Goal: Navigation & Orientation: Find specific page/section

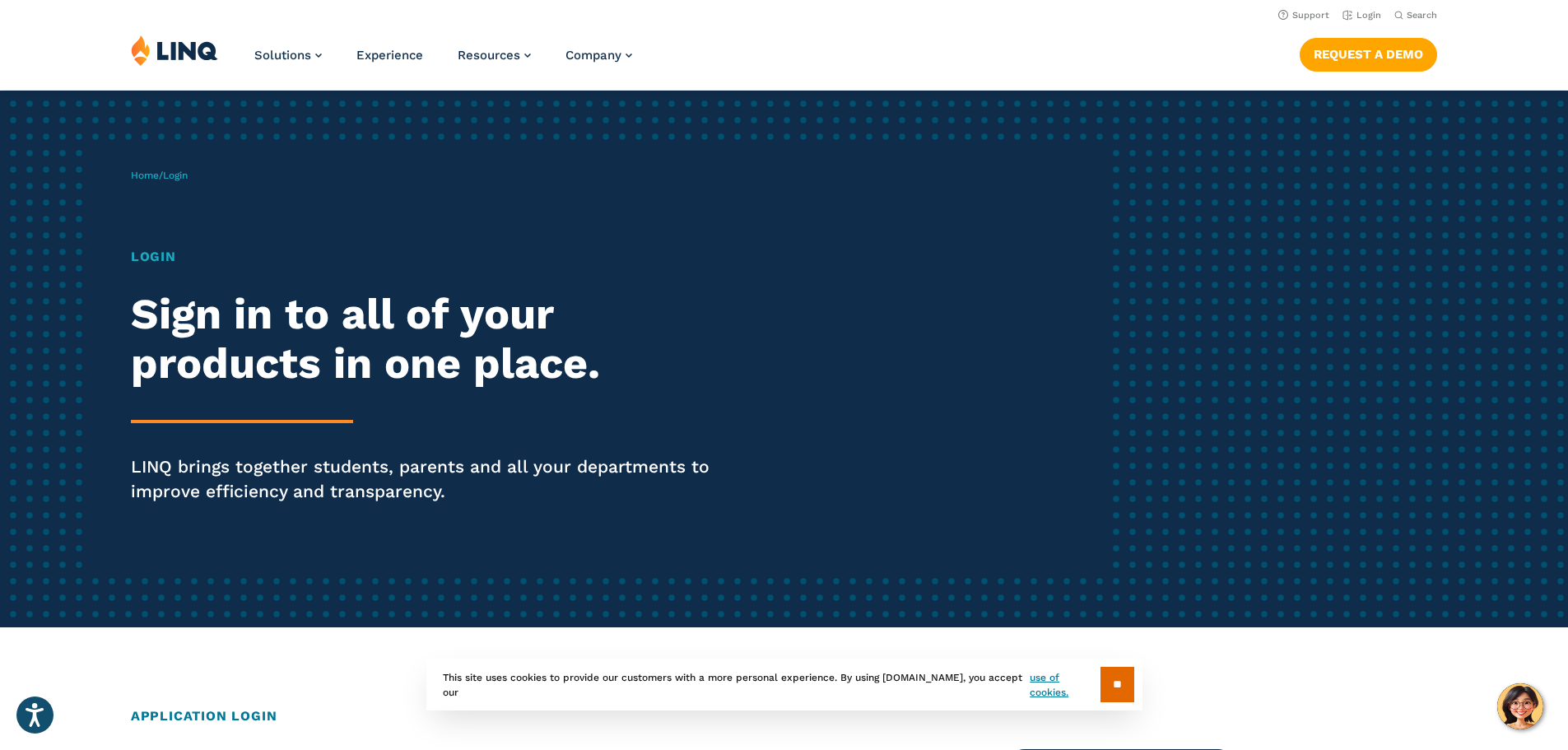
click at [139, 254] on h1 "Login" at bounding box center [433, 257] width 604 height 20
click at [158, 260] on h1 "Login" at bounding box center [433, 257] width 604 height 20
click at [148, 172] on link "Home" at bounding box center [144, 176] width 28 height 12
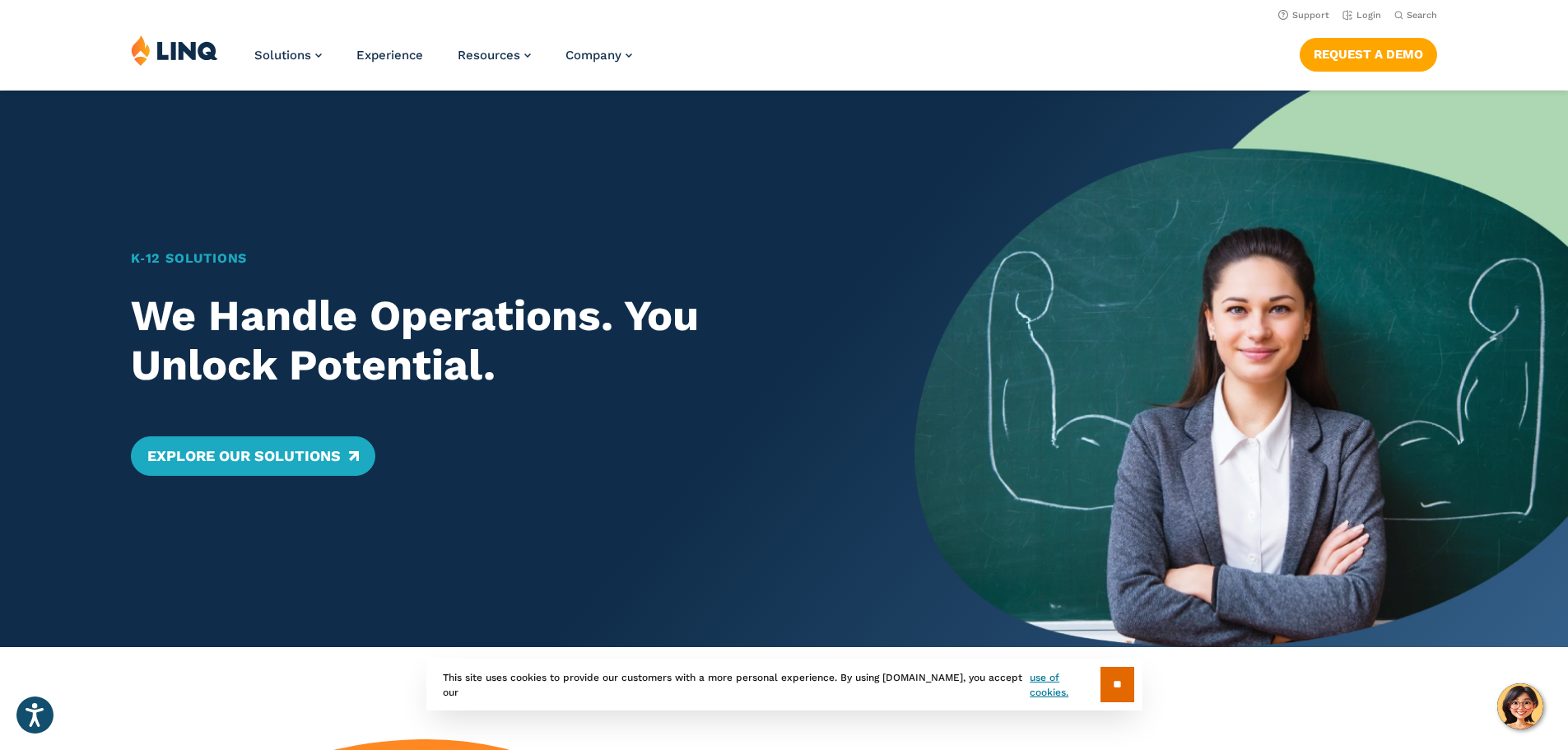
click at [200, 53] on img at bounding box center [174, 50] width 87 height 32
click at [1348, 15] on link "Login" at bounding box center [1362, 15] width 38 height 11
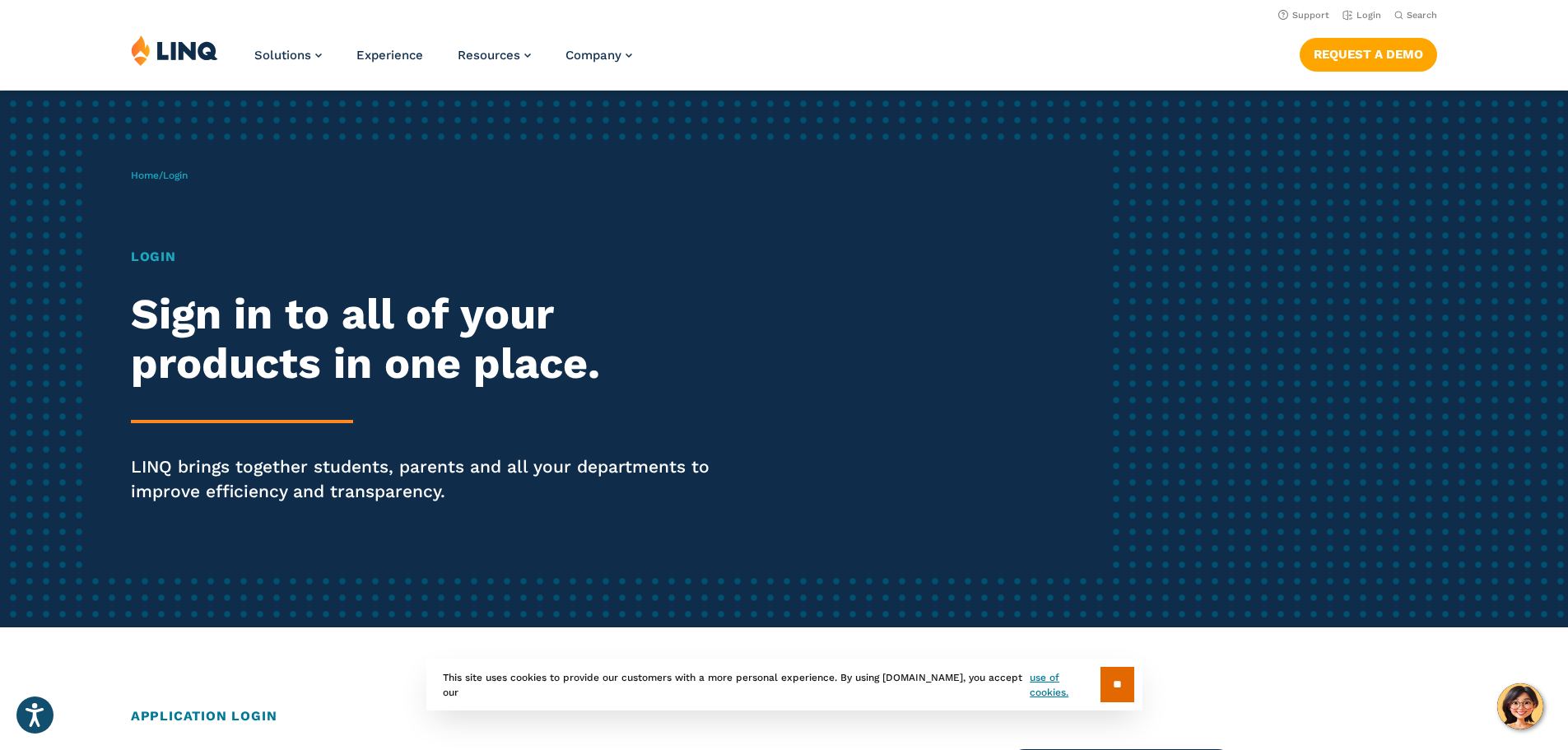
click at [153, 257] on h1 "Login" at bounding box center [433, 257] width 604 height 20
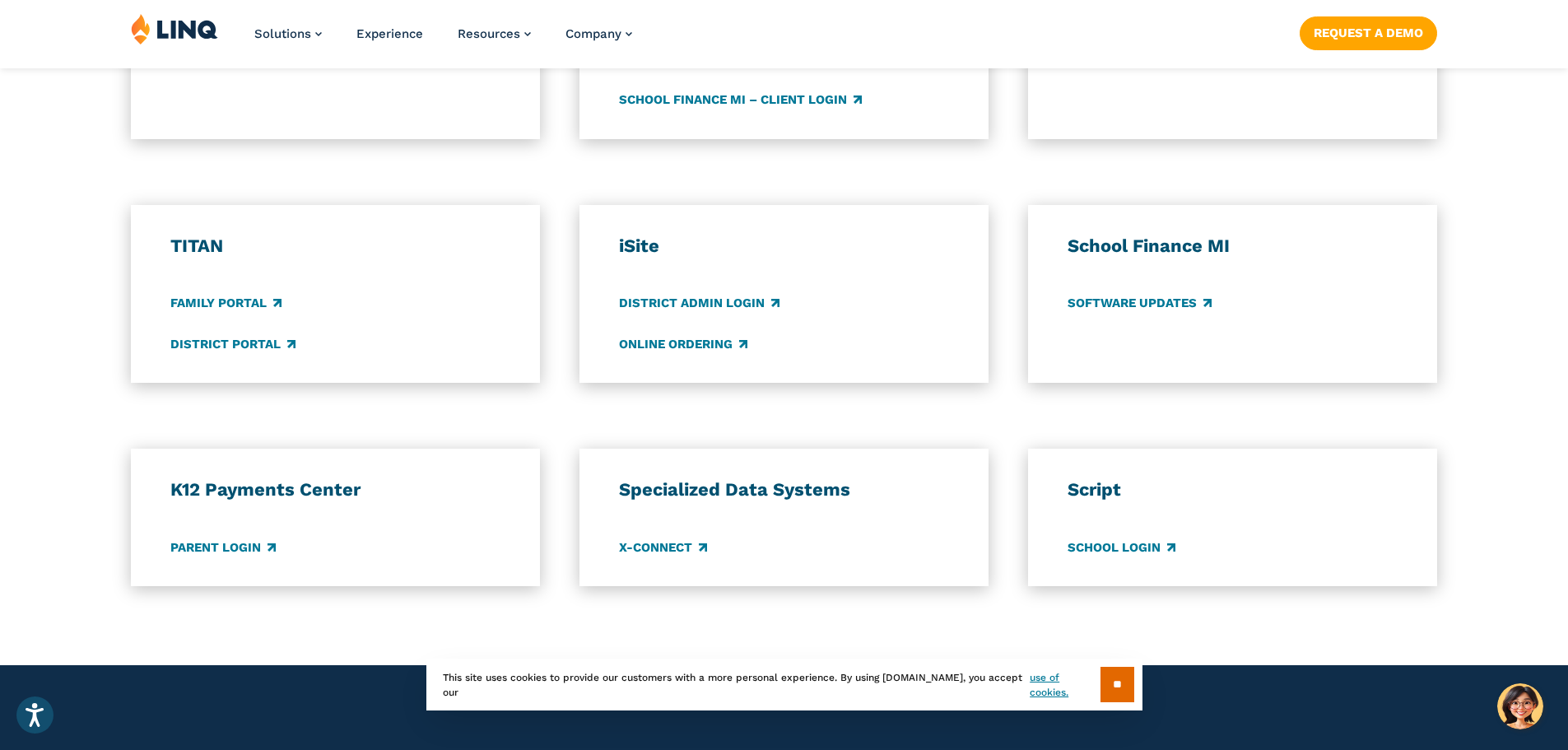
scroll to position [1153, 0]
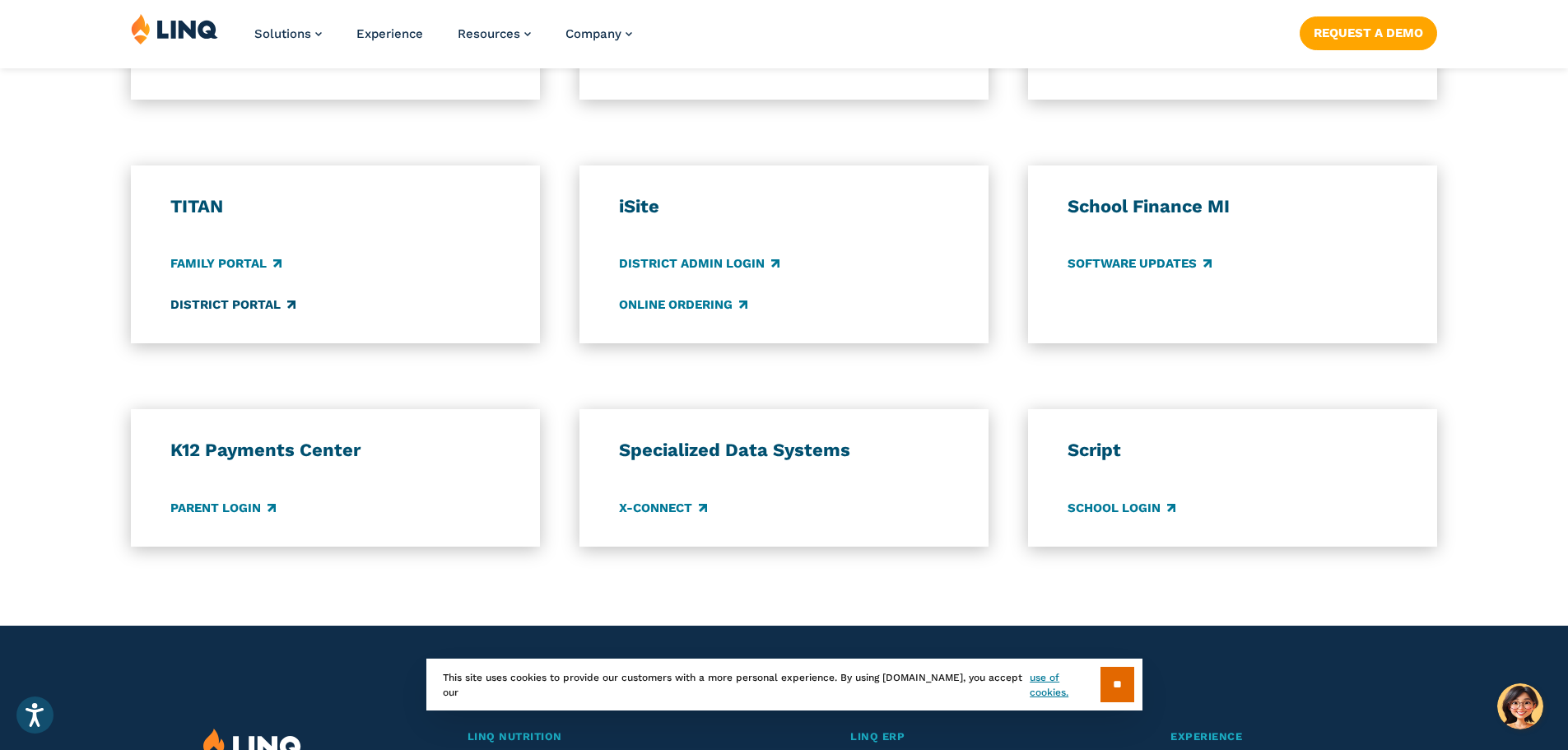
click at [191, 306] on link "District Portal" at bounding box center [233, 304] width 125 height 18
